Goal: Information Seeking & Learning: Learn about a topic

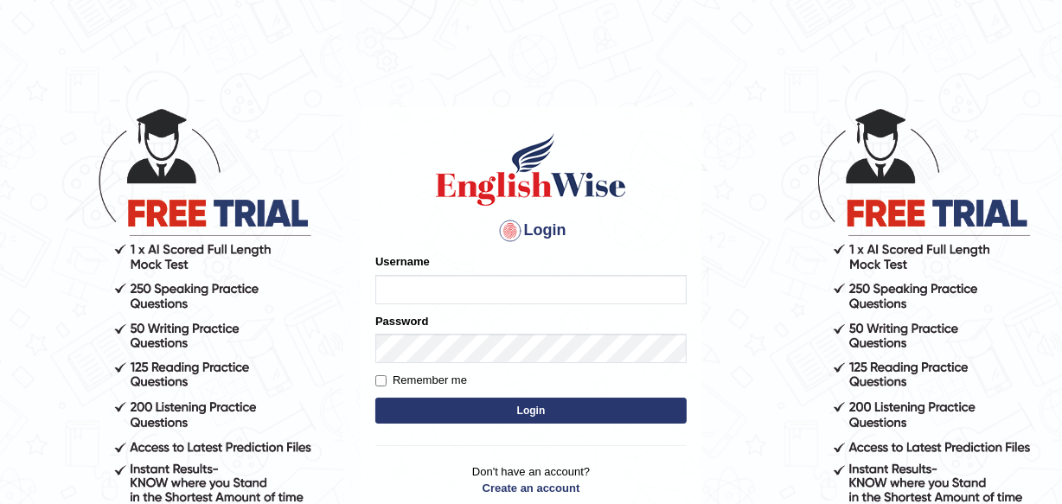
type input "Deborah_12"
click at [513, 407] on button "Login" at bounding box center [531, 411] width 311 height 26
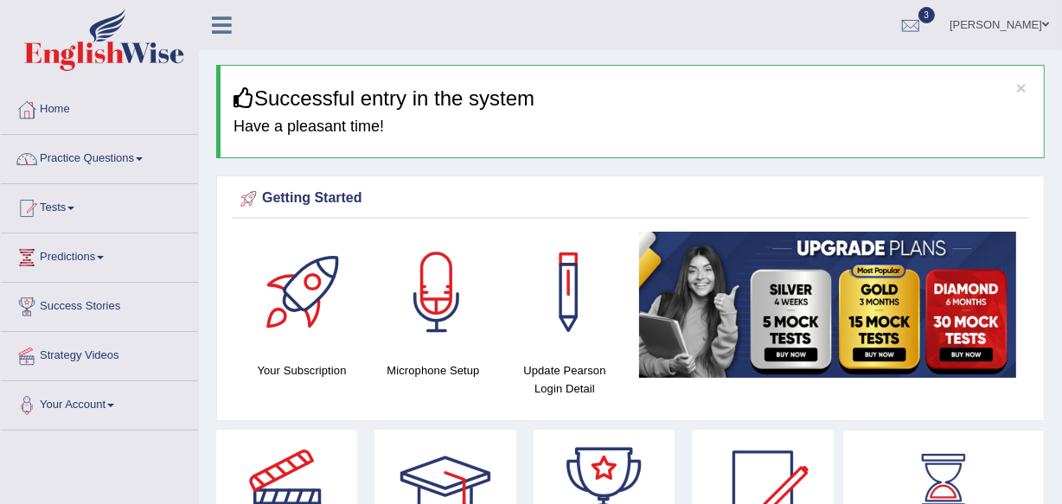
click at [95, 159] on link "Practice Questions" at bounding box center [99, 156] width 197 height 43
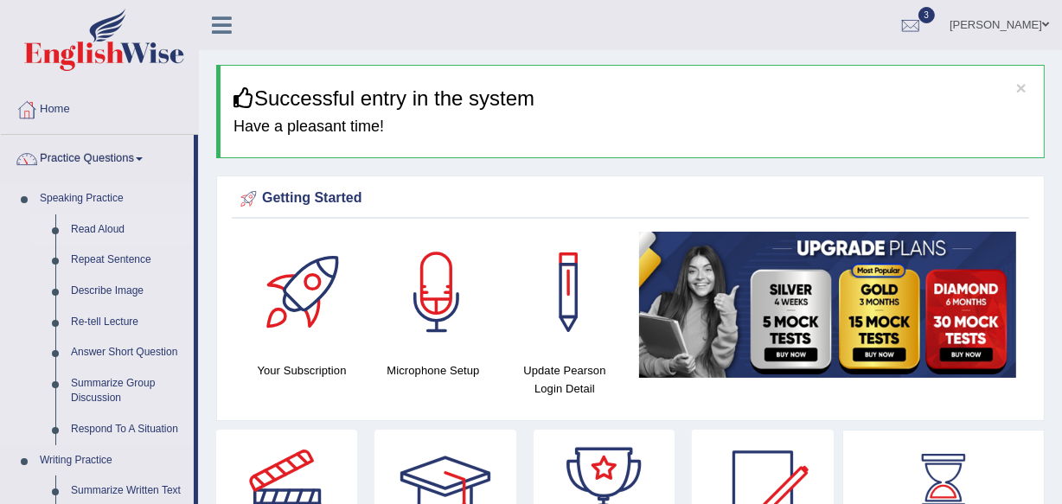
click at [87, 226] on link "Read Aloud" at bounding box center [128, 230] width 131 height 31
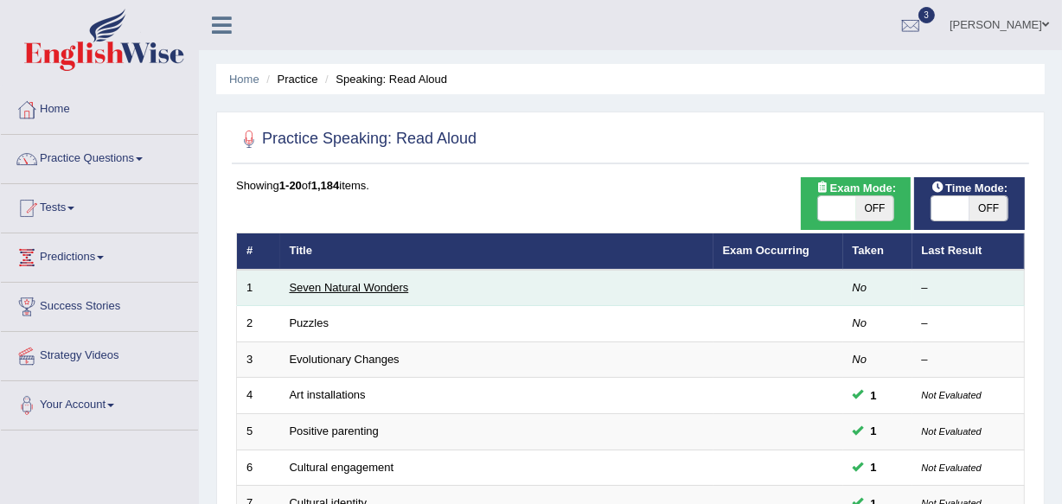
click at [377, 286] on link "Seven Natural Wonders" at bounding box center [349, 287] width 119 height 13
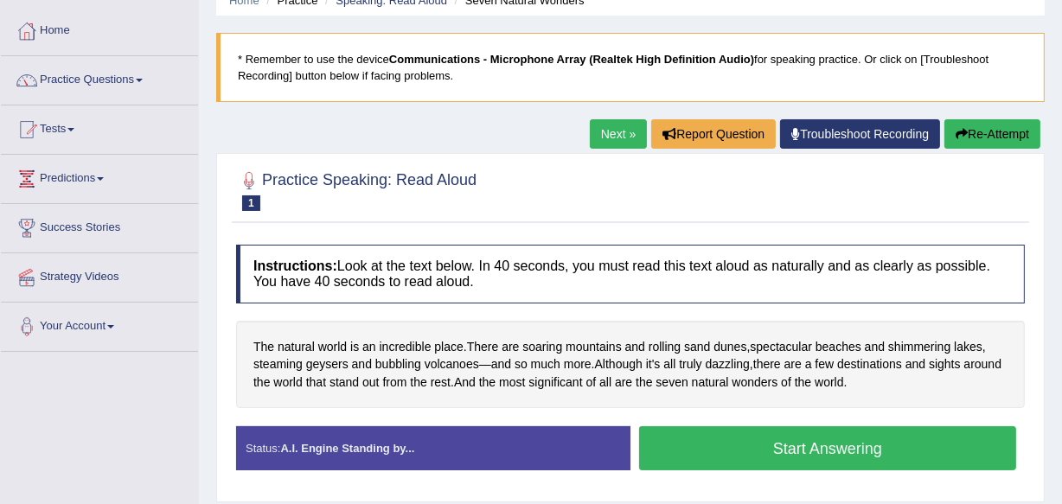
scroll to position [94, 0]
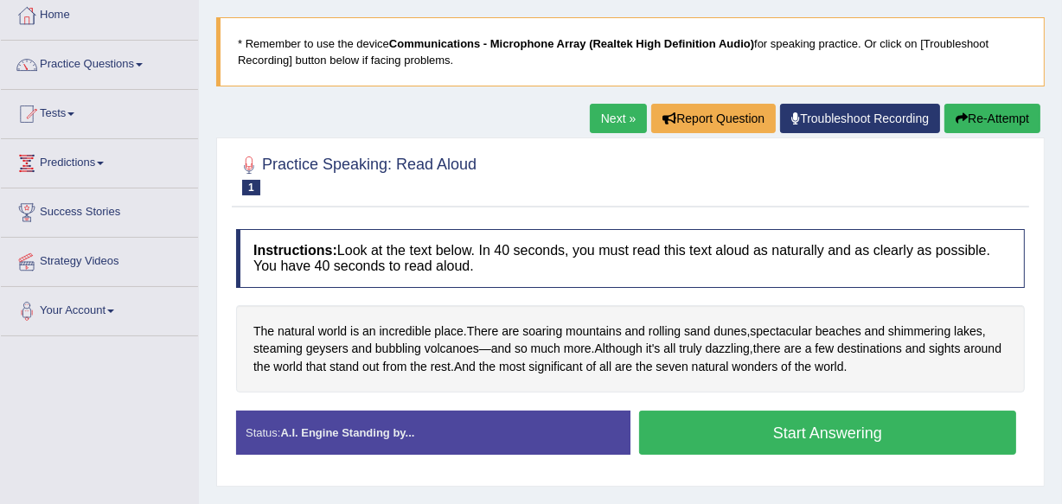
click at [799, 424] on button "Start Answering" at bounding box center [827, 433] width 377 height 44
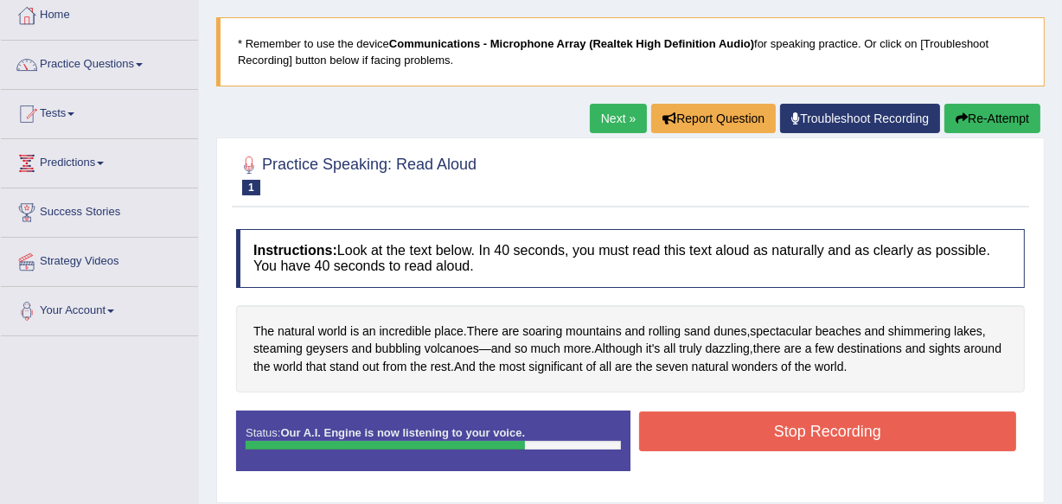
click at [799, 424] on button "Stop Recording" at bounding box center [827, 432] width 377 height 40
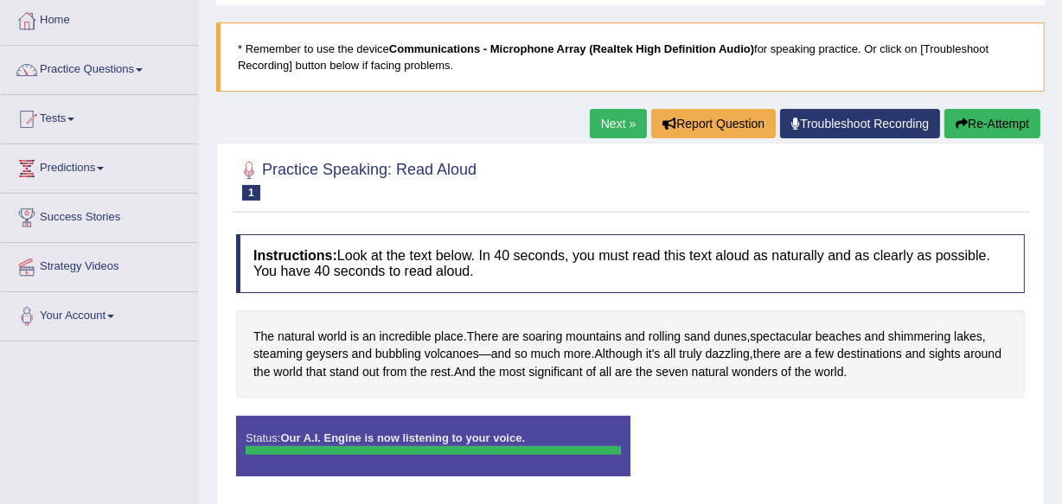
scroll to position [0, 0]
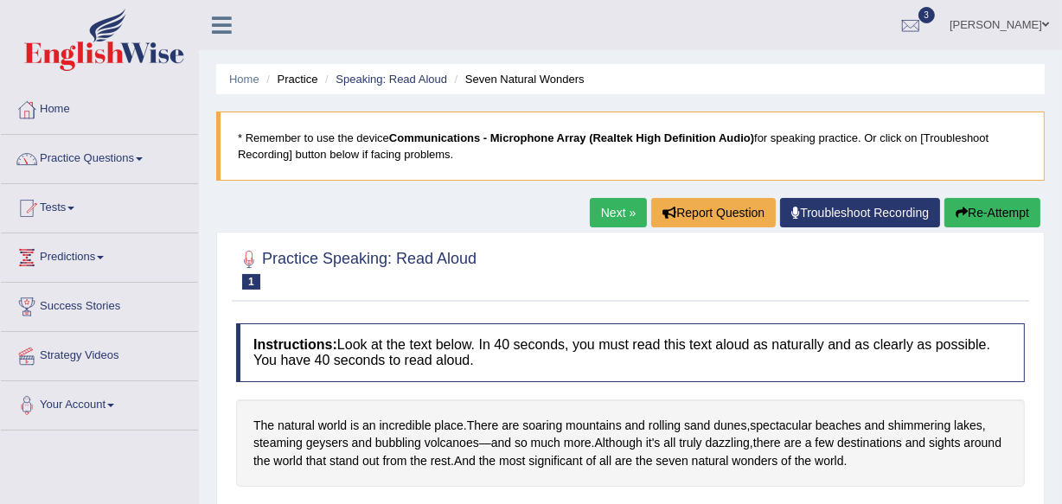
click at [144, 162] on link "Practice Questions" at bounding box center [99, 156] width 197 height 43
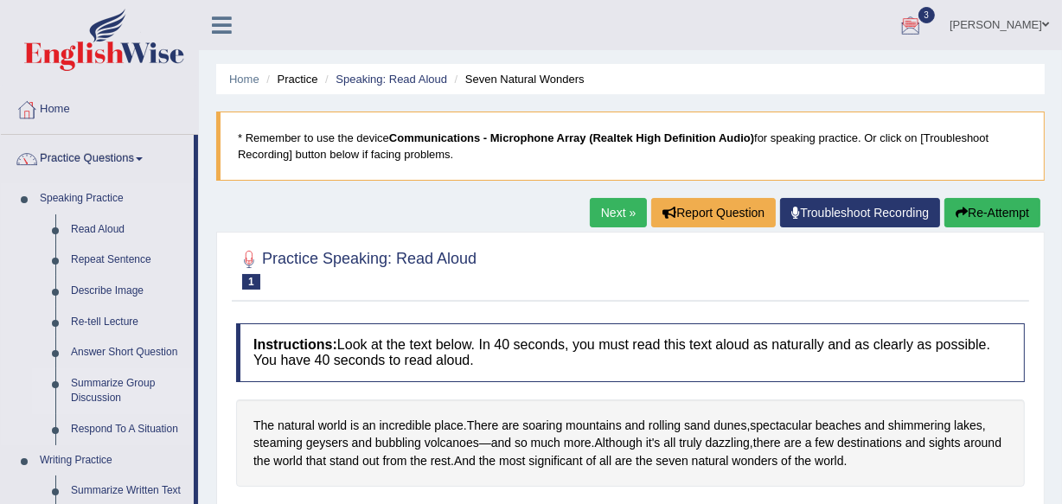
click at [123, 383] on link "Summarize Group Discussion" at bounding box center [128, 392] width 131 height 46
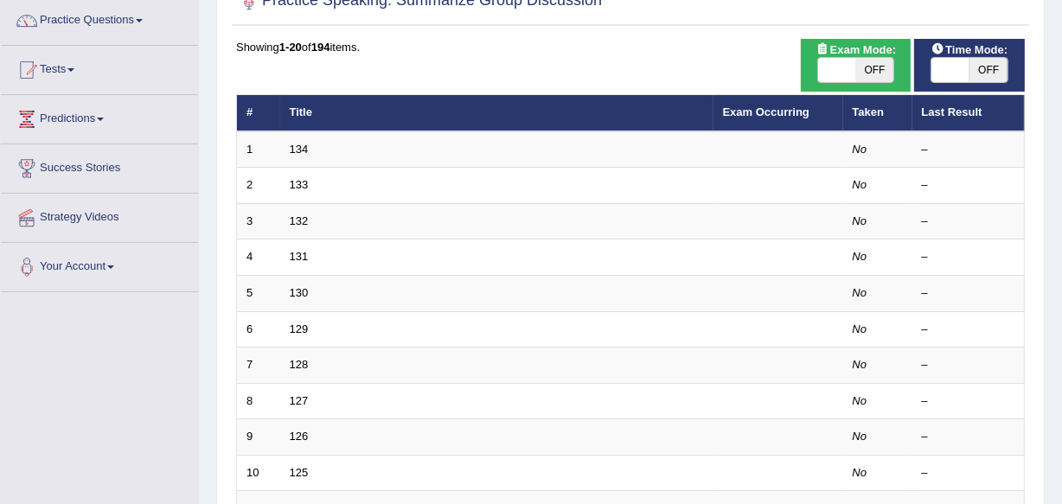
scroll to position [115, 0]
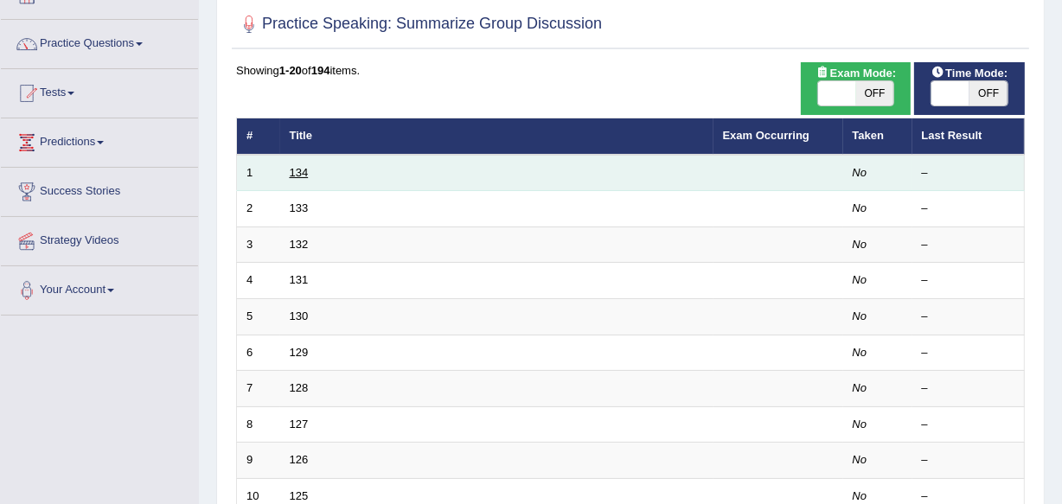
click at [298, 172] on link "134" at bounding box center [299, 172] width 19 height 13
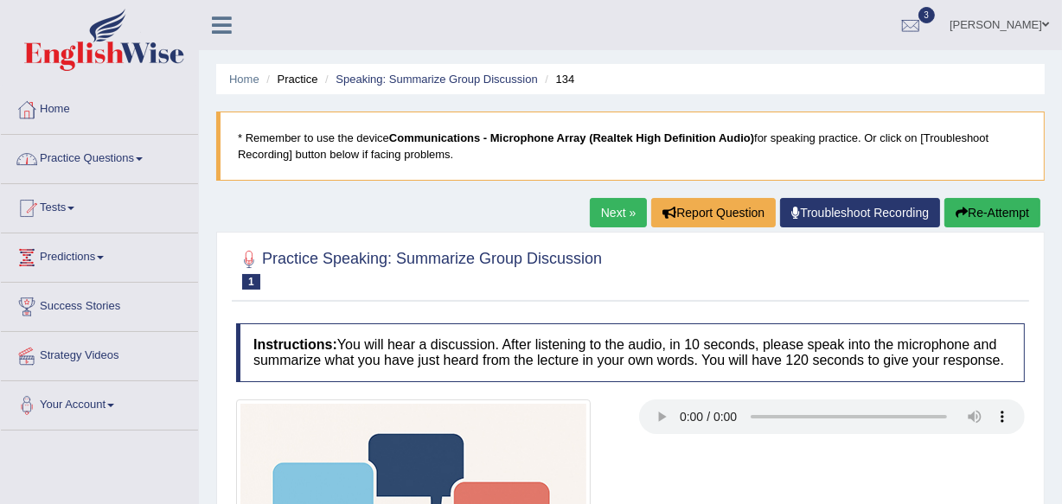
click at [60, 110] on link "Home" at bounding box center [99, 107] width 197 height 43
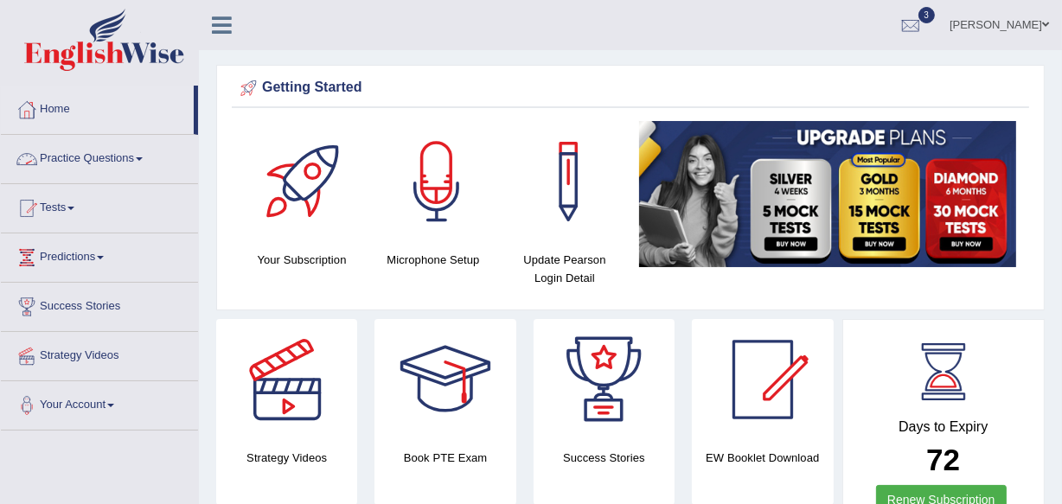
click at [137, 157] on link "Practice Questions" at bounding box center [99, 156] width 197 height 43
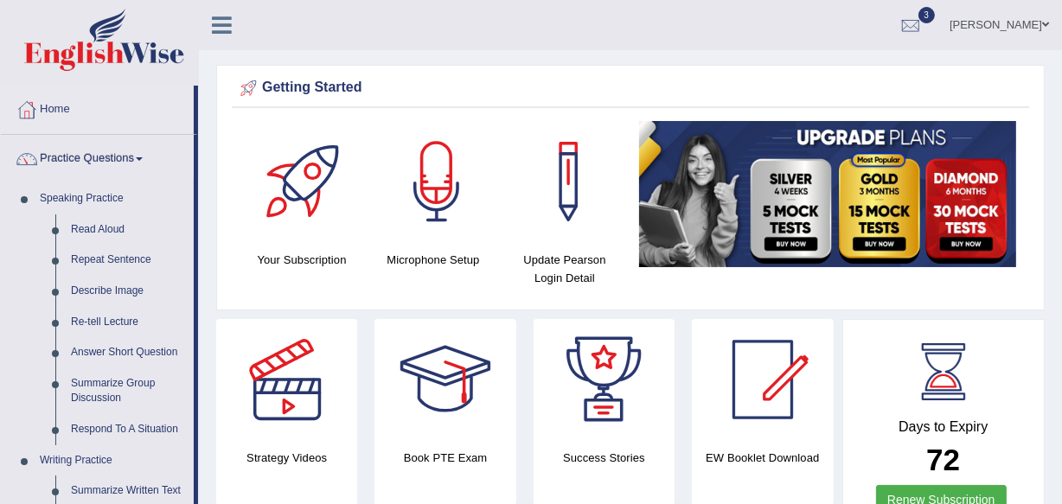
click at [1045, 24] on span at bounding box center [1046, 24] width 7 height 11
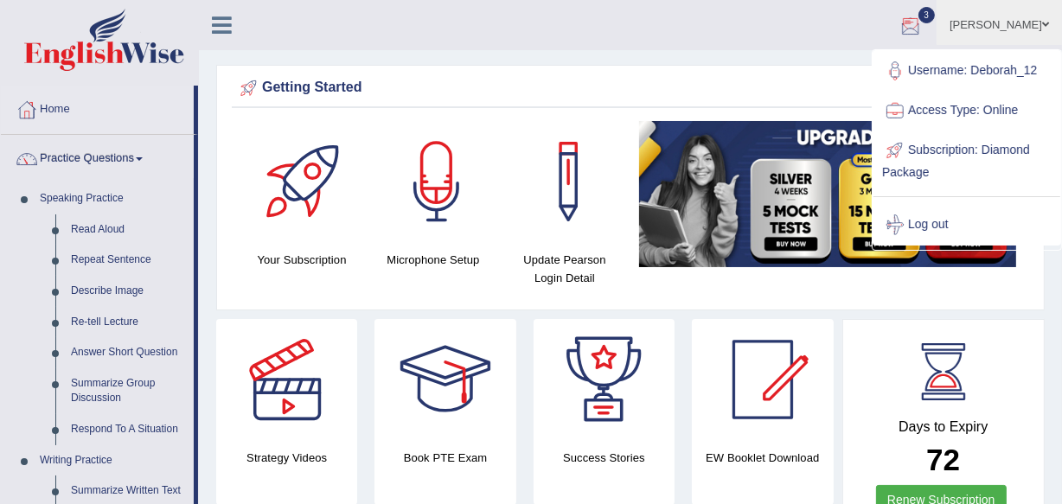
click at [924, 18] on div at bounding box center [911, 26] width 26 height 26
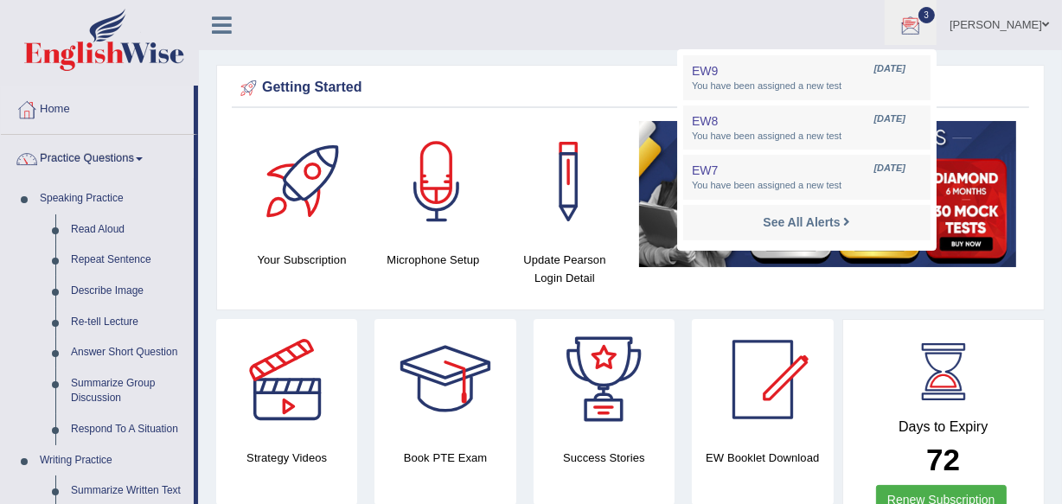
click at [600, 19] on ul "Deborah Masika Toggle navigation Username: Deborah_12 Access Type: Online Subsc…" at bounding box center [760, 24] width 605 height 49
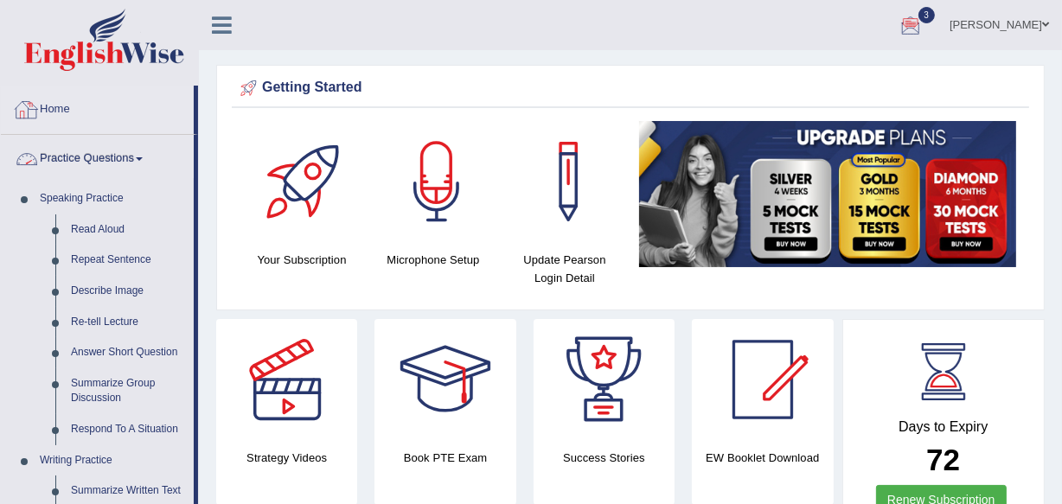
click at [57, 114] on link "Home" at bounding box center [97, 107] width 193 height 43
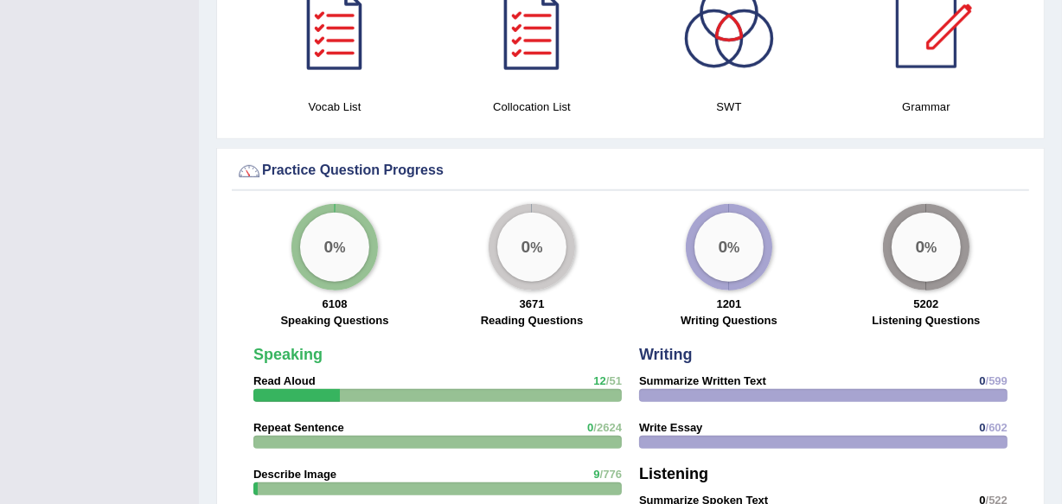
scroll to position [1201, 0]
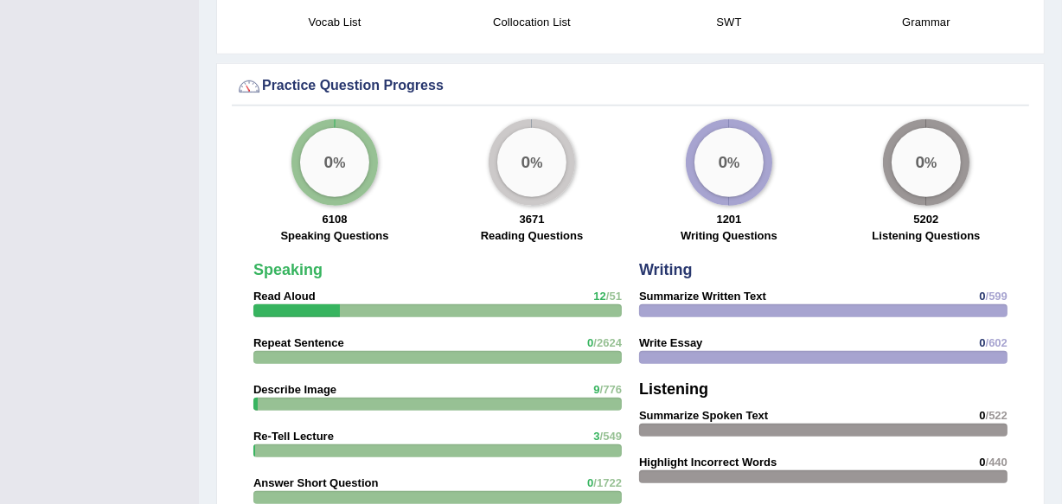
click at [337, 215] on strong "6108" at bounding box center [335, 219] width 25 height 13
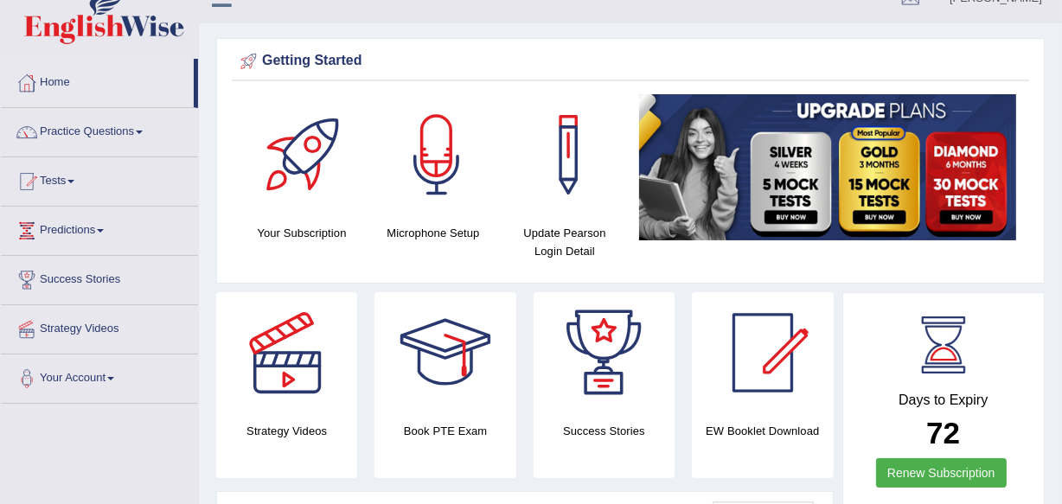
scroll to position [0, 0]
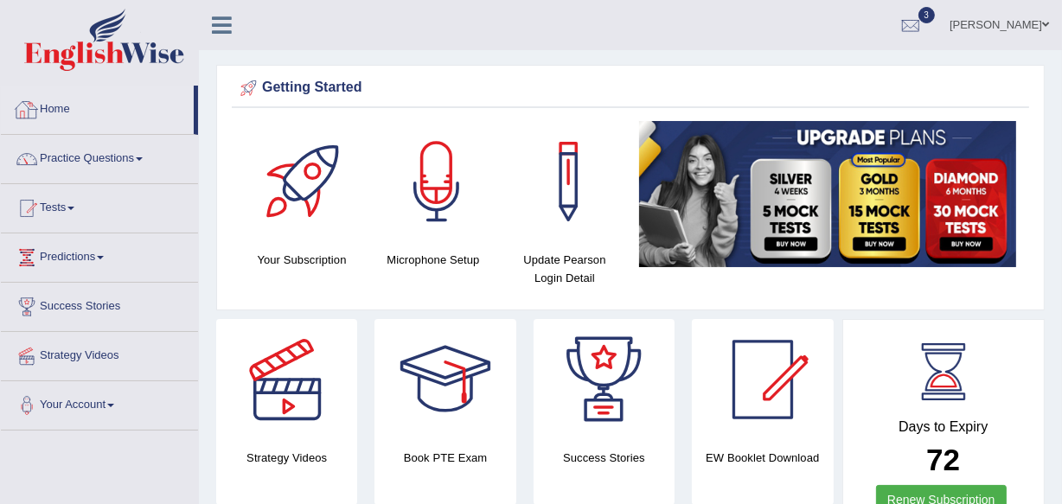
click at [54, 112] on link "Home" at bounding box center [97, 107] width 193 height 43
click at [74, 210] on link "Tests" at bounding box center [99, 205] width 197 height 43
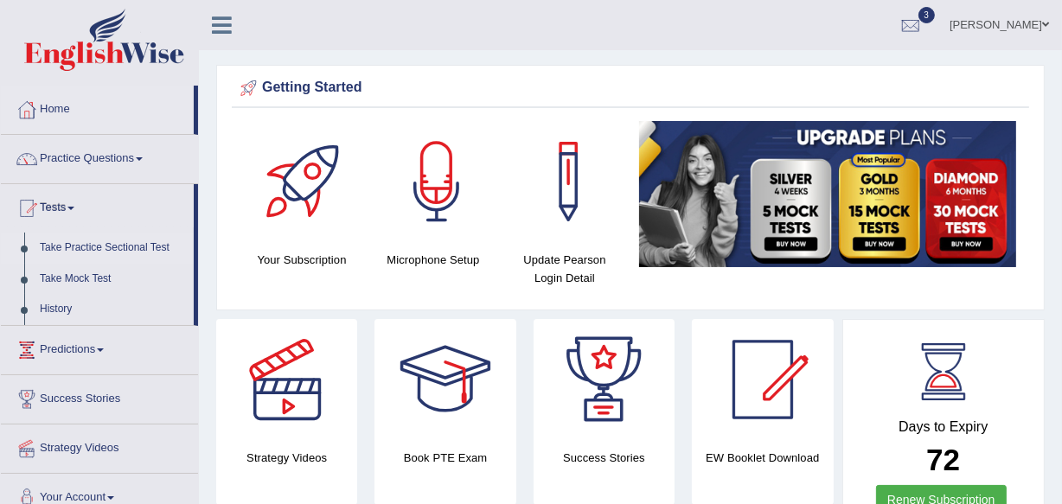
click at [115, 248] on link "Take Practice Sectional Test" at bounding box center [113, 248] width 162 height 31
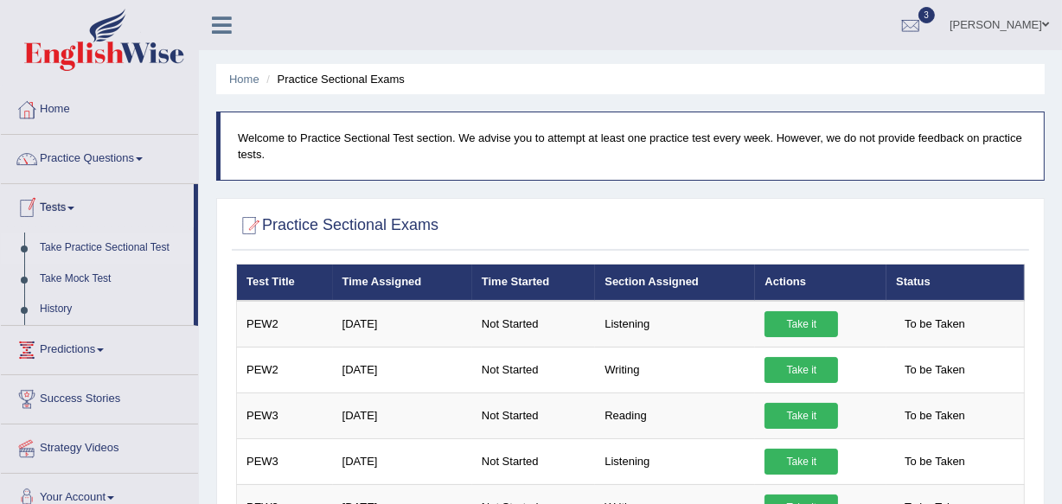
click at [55, 202] on link "Tests" at bounding box center [97, 205] width 193 height 43
